Goal: Transaction & Acquisition: Book appointment/travel/reservation

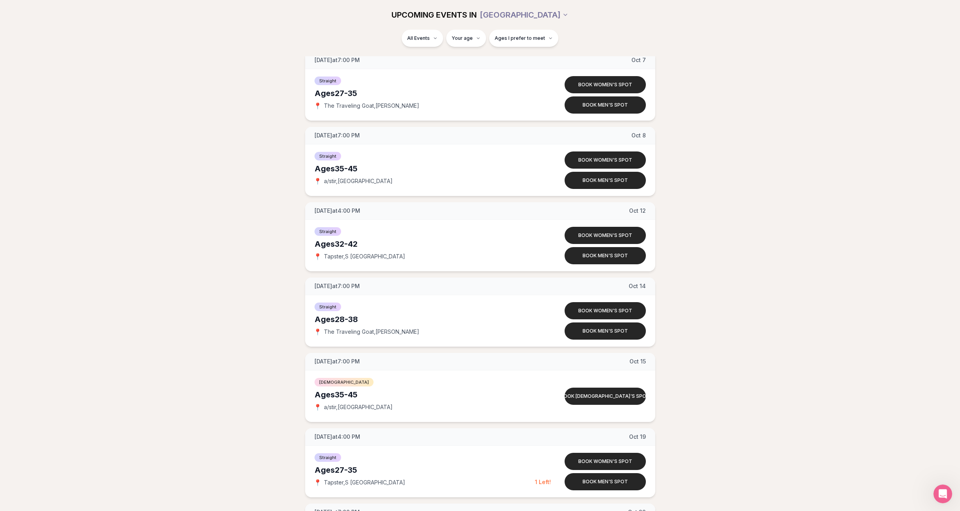
scroll to position [1200, 0]
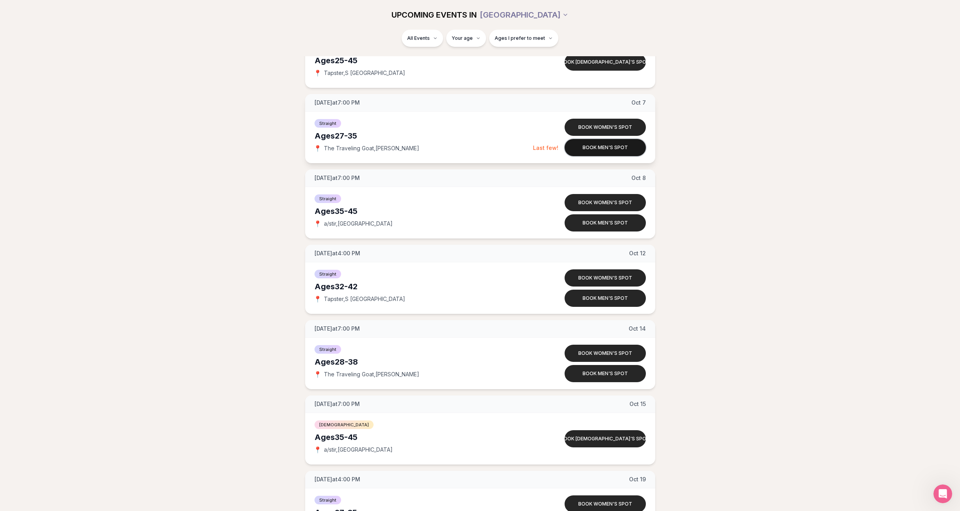
click at [589, 154] on button "Book men's spot" at bounding box center [604, 147] width 81 height 17
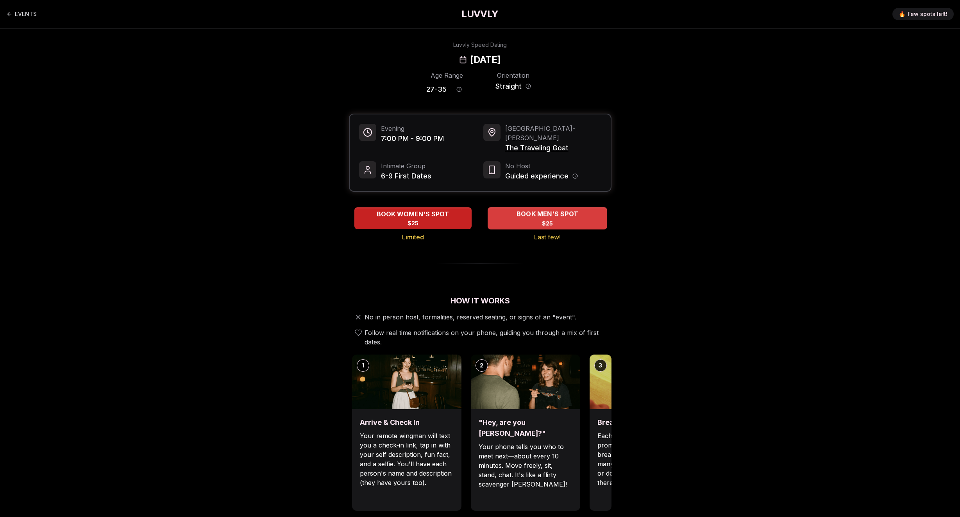
click at [555, 217] on div "BOOK MEN'S SPOT $25" at bounding box center [546, 217] width 119 height 21
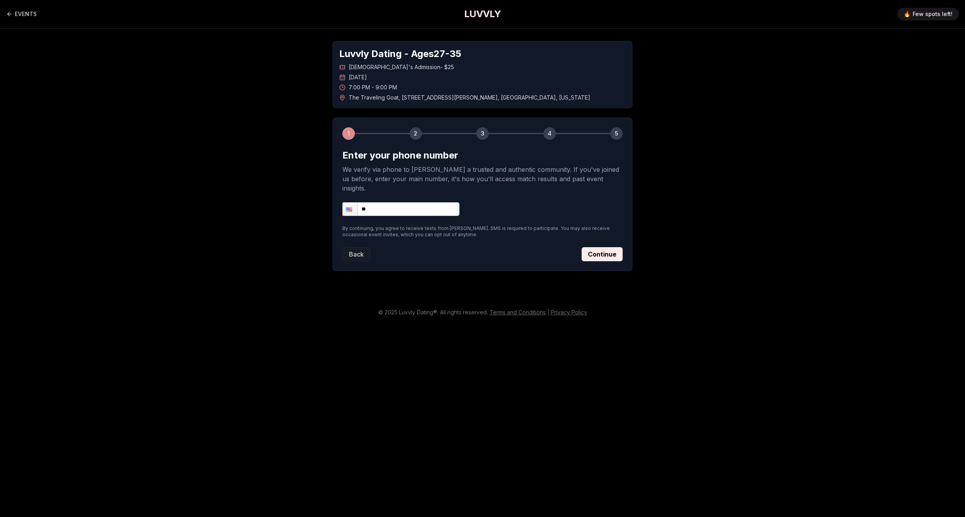
click at [414, 215] on form "Enter your phone number We verify via phone to [PERSON_NAME] a trusted and auth…" at bounding box center [482, 205] width 280 height 112
click at [425, 209] on form "Enter your phone number We verify via phone to [PERSON_NAME] a trusted and auth…" at bounding box center [482, 205] width 280 height 112
click at [425, 203] on input "**" at bounding box center [400, 209] width 117 height 14
type input "**********"
click at [613, 247] on button "Continue" at bounding box center [602, 254] width 41 height 14
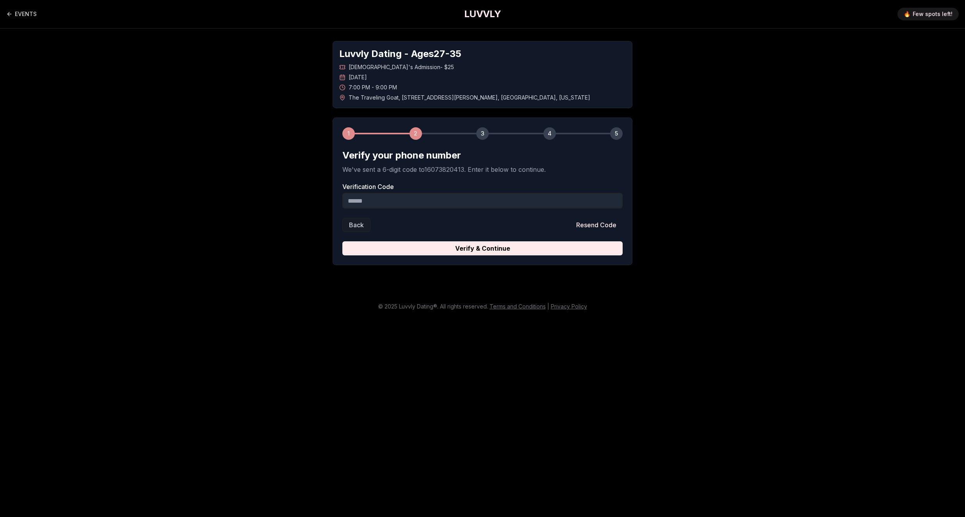
click at [409, 204] on input "Verification Code" at bounding box center [482, 201] width 280 height 16
type input "******"
click at [342, 241] on button "Verify & Continue" at bounding box center [482, 248] width 280 height 14
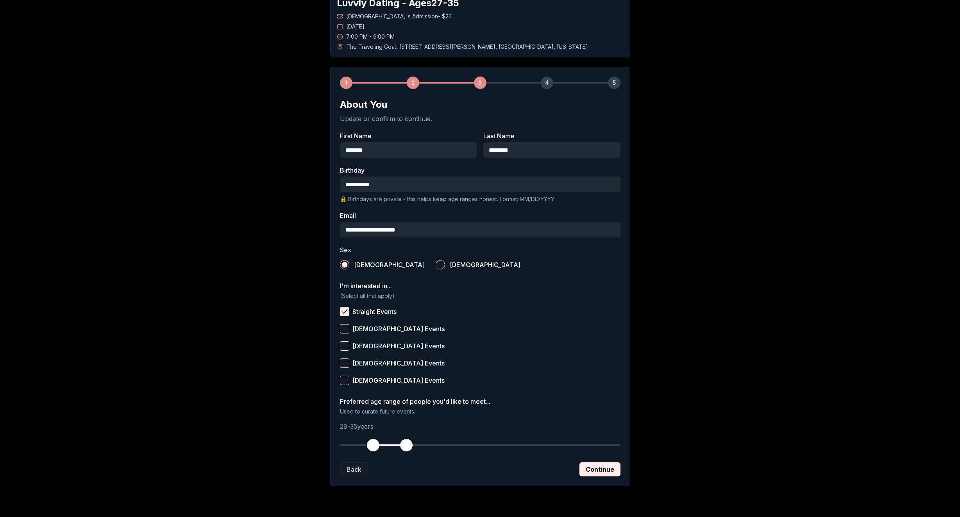
scroll to position [71, 0]
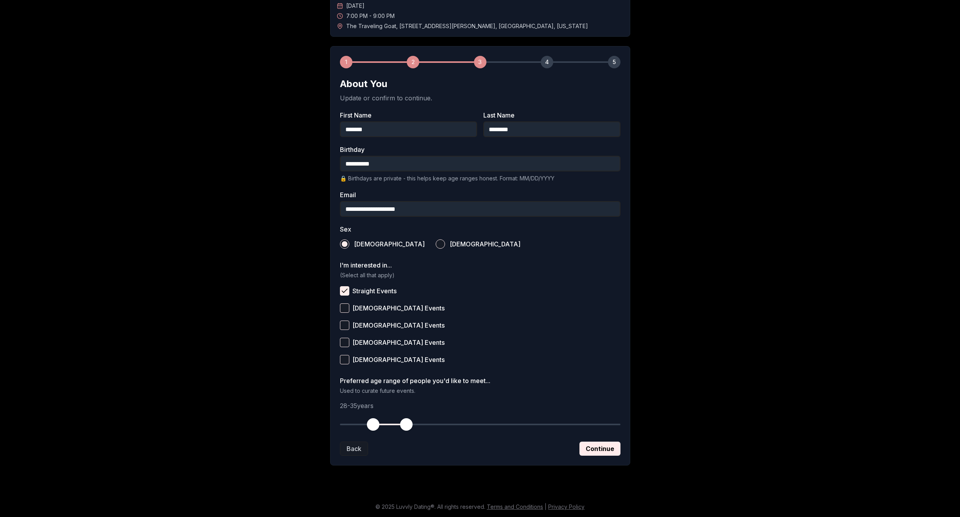
click at [601, 449] on button "Continue" at bounding box center [599, 449] width 41 height 14
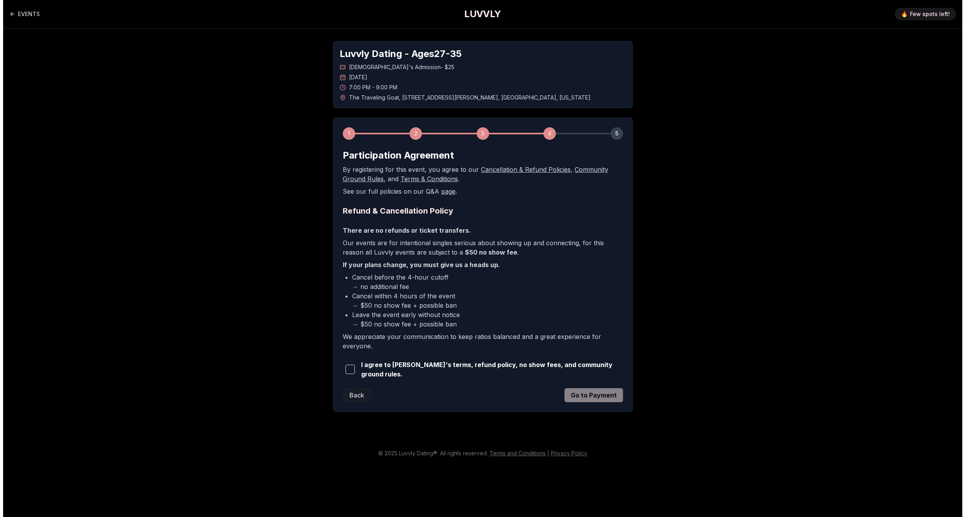
scroll to position [0, 0]
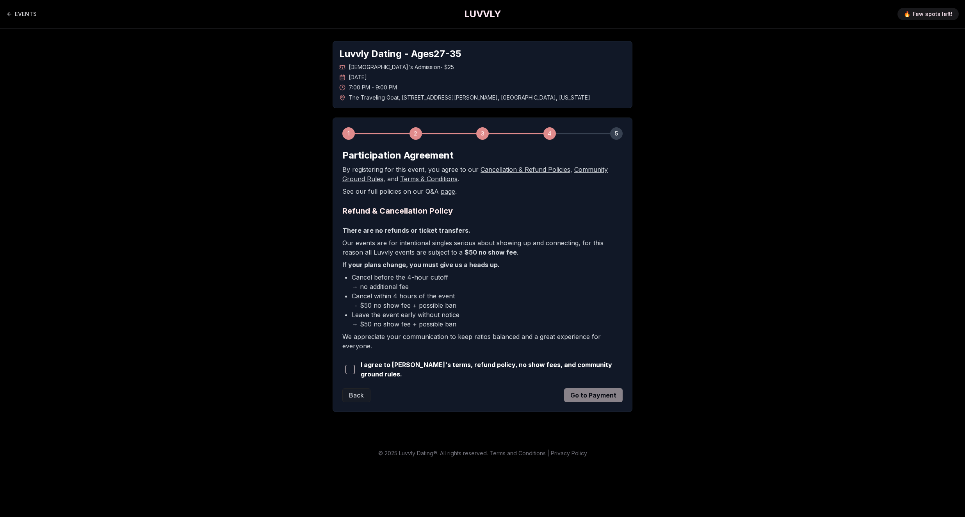
click at [401, 371] on span "I agree to [PERSON_NAME]'s terms, refund policy, no show fees, and community gr…" at bounding box center [492, 369] width 262 height 19
click at [339, 369] on div "1 2 3 4 5 Participation Agreement By registering for this event, you agree to o…" at bounding box center [483, 265] width 300 height 294
click at [351, 370] on span "button" at bounding box center [350, 369] width 9 height 9
click at [604, 398] on button "Go to Payment" at bounding box center [593, 395] width 59 height 14
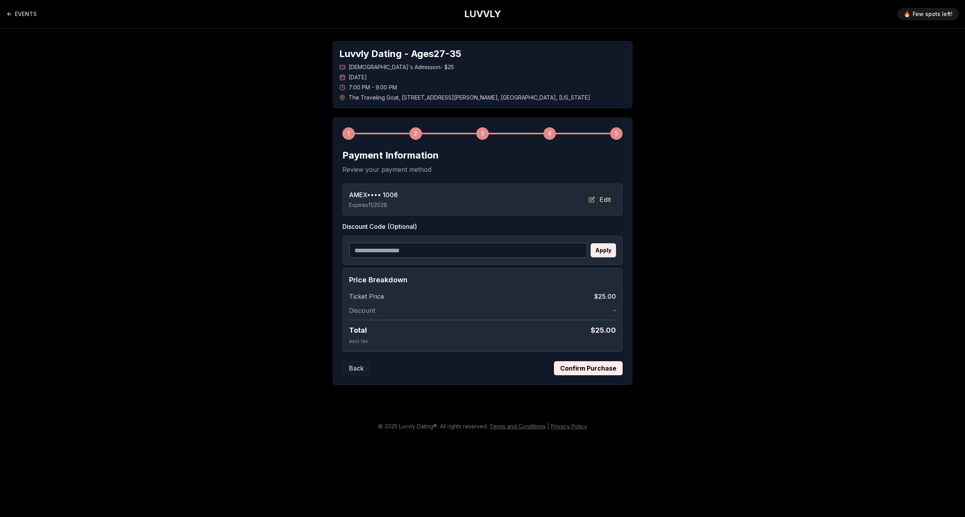
click at [604, 370] on button "Confirm Purchase" at bounding box center [588, 368] width 69 height 14
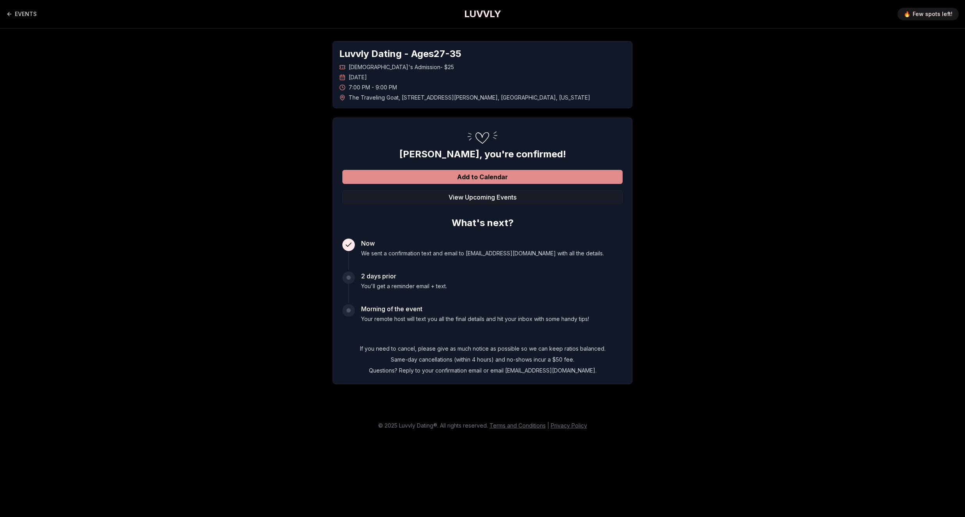
click at [522, 177] on button "Add to Calendar" at bounding box center [482, 177] width 280 height 14
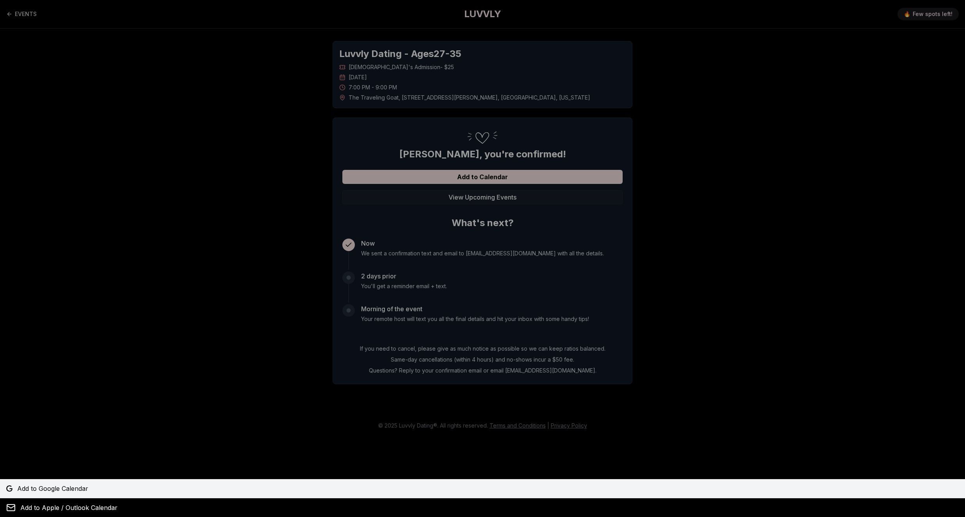
click at [85, 492] on span "Add to Google Calendar" at bounding box center [52, 488] width 71 height 9
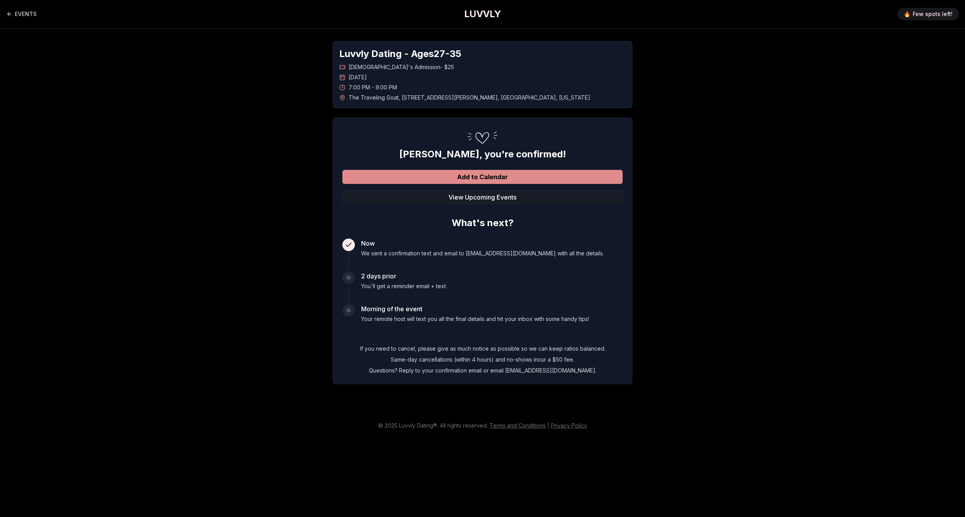
click at [464, 180] on button "Add to Calendar" at bounding box center [482, 177] width 280 height 14
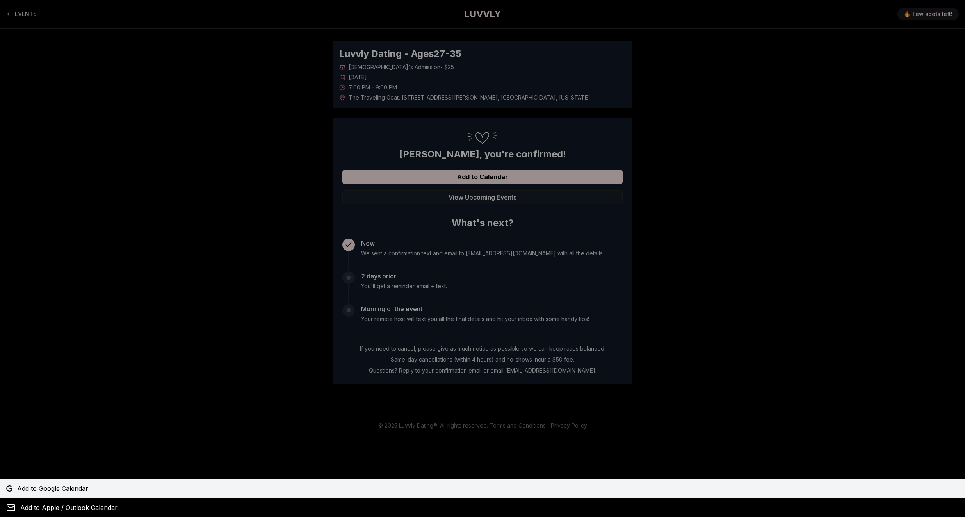
click at [65, 491] on span "Add to Google Calendar" at bounding box center [52, 488] width 71 height 9
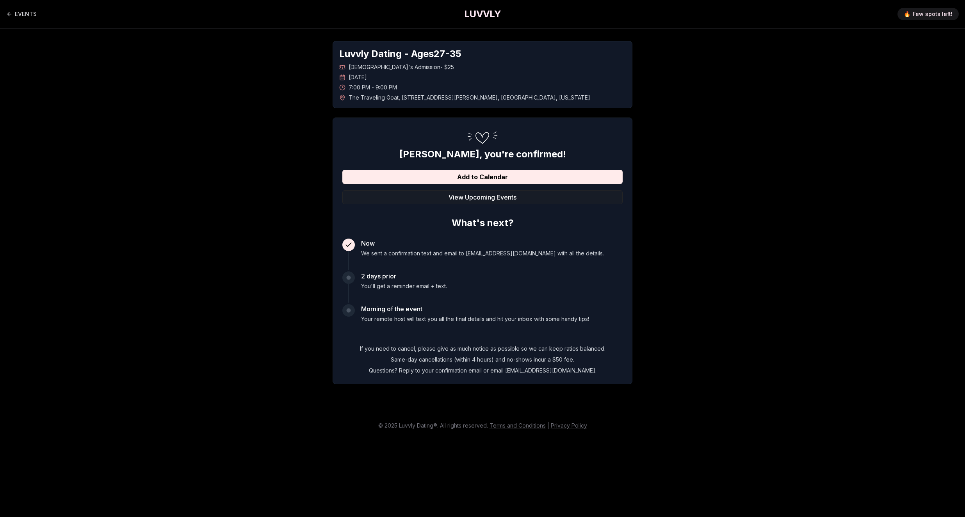
drag, startPoint x: 753, startPoint y: 102, endPoint x: 433, endPoint y: 159, distance: 325.6
click at [751, 104] on div "Luvvly Dating - Ages [DEMOGRAPHIC_DATA] [DEMOGRAPHIC_DATA]'s Admission - $25 [D…" at bounding box center [482, 213] width 547 height 368
